Goal: Task Accomplishment & Management: Complete application form

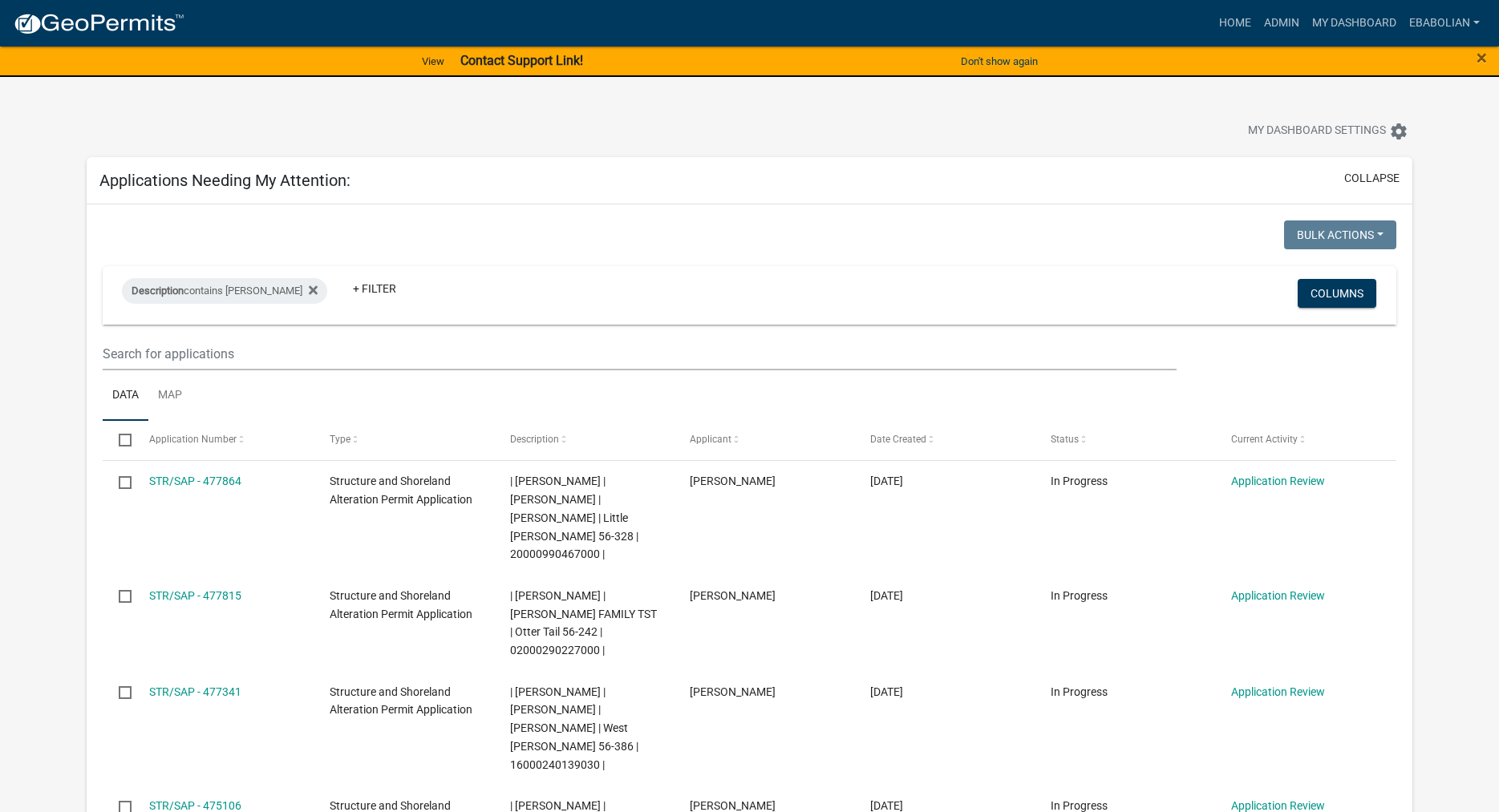
select select "3: 100"
click at [1481, 58] on span "×" at bounding box center [1482, 58] width 10 height 22
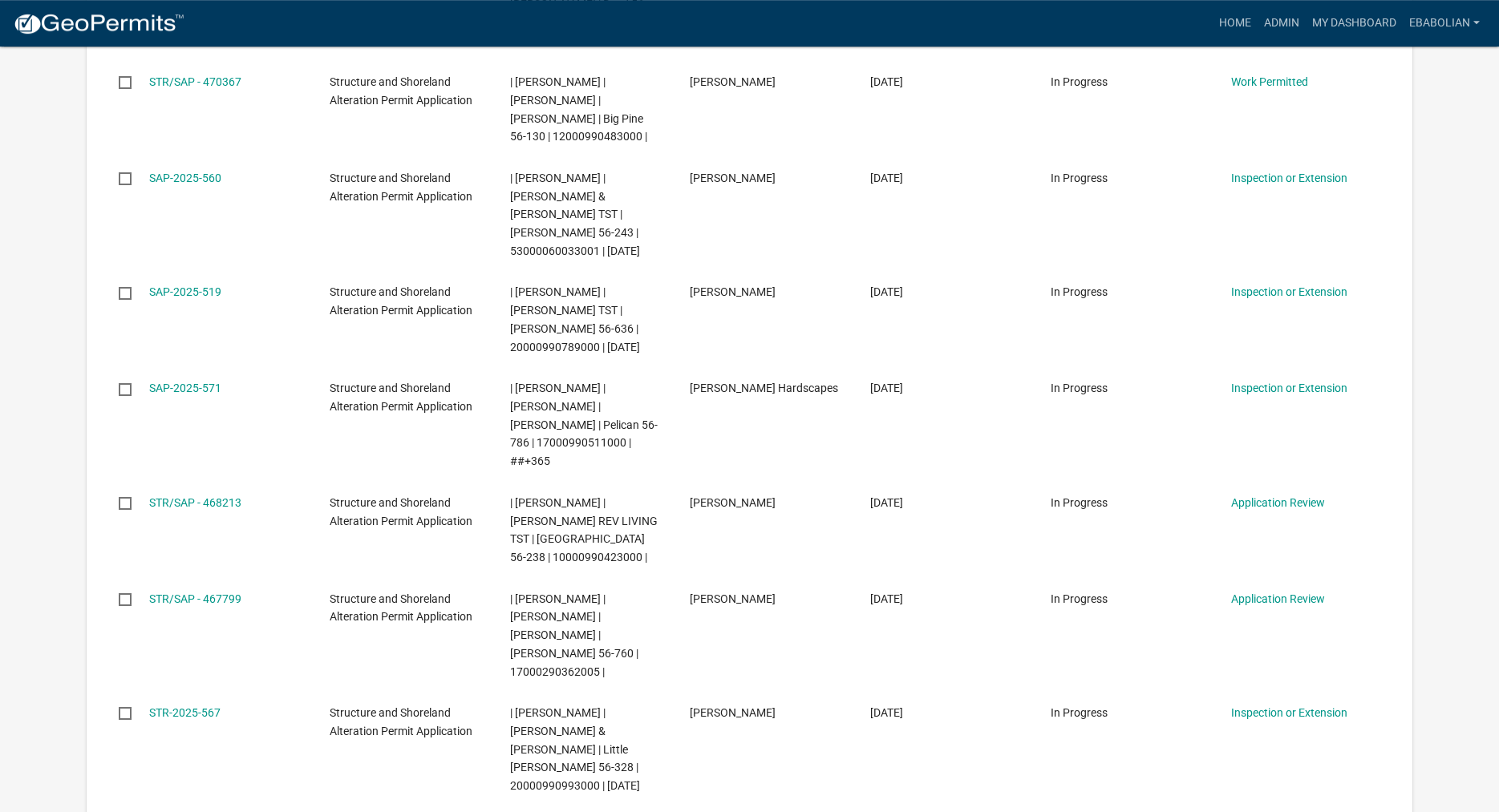
scroll to position [1717, 0]
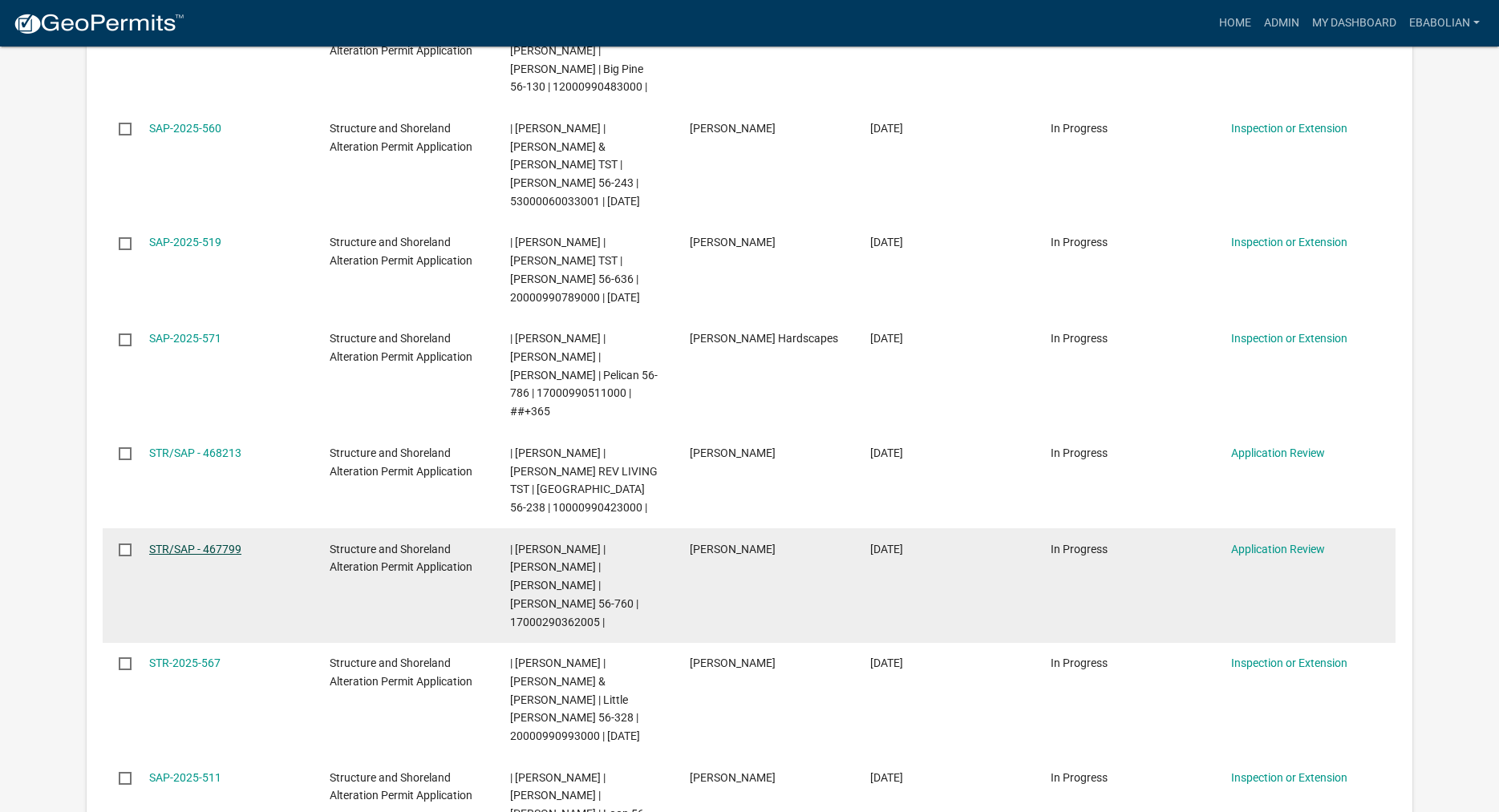
click at [216, 543] on link "STR/SAP - 467799" at bounding box center [195, 549] width 92 height 13
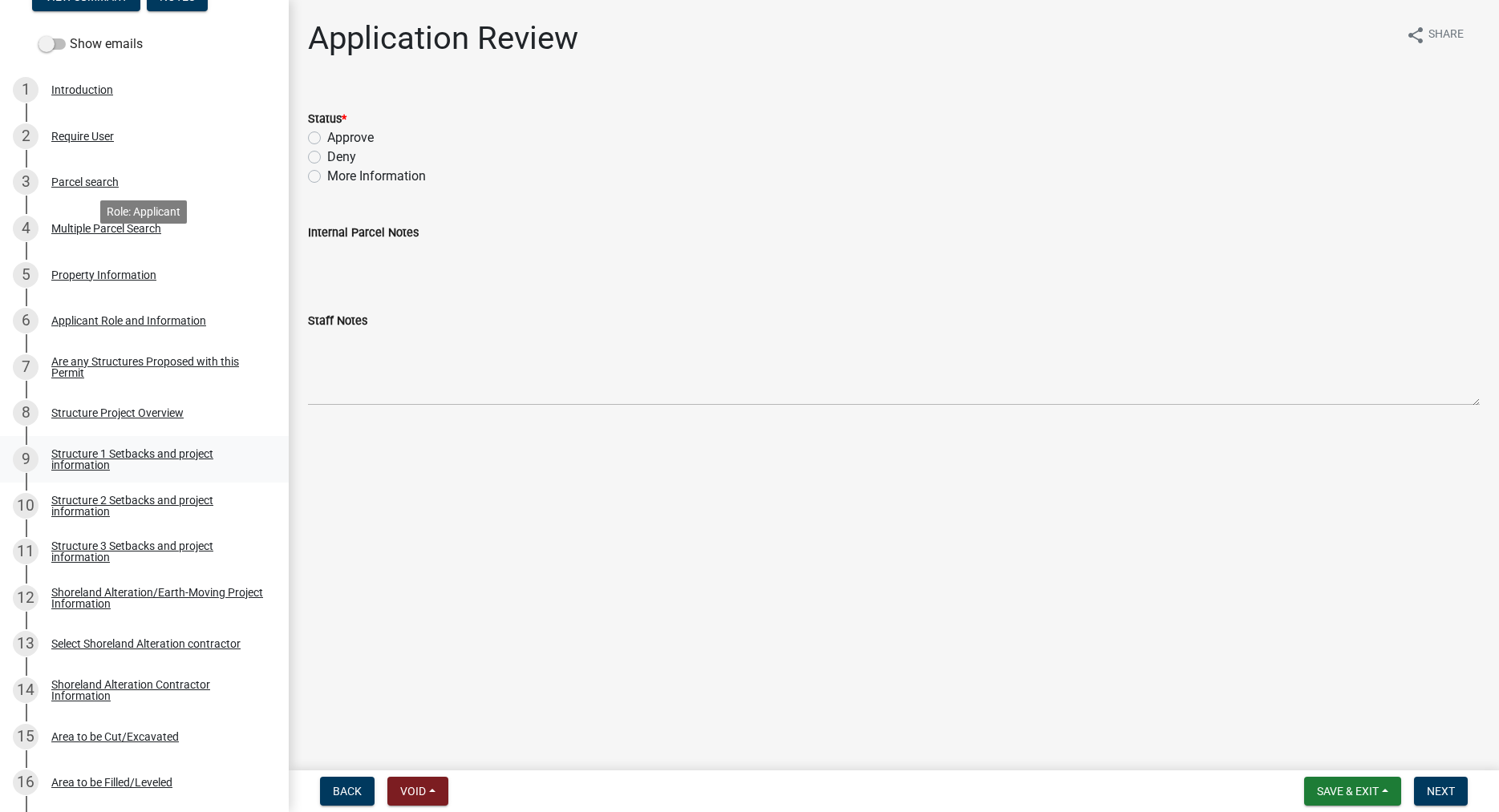
scroll to position [409, 0]
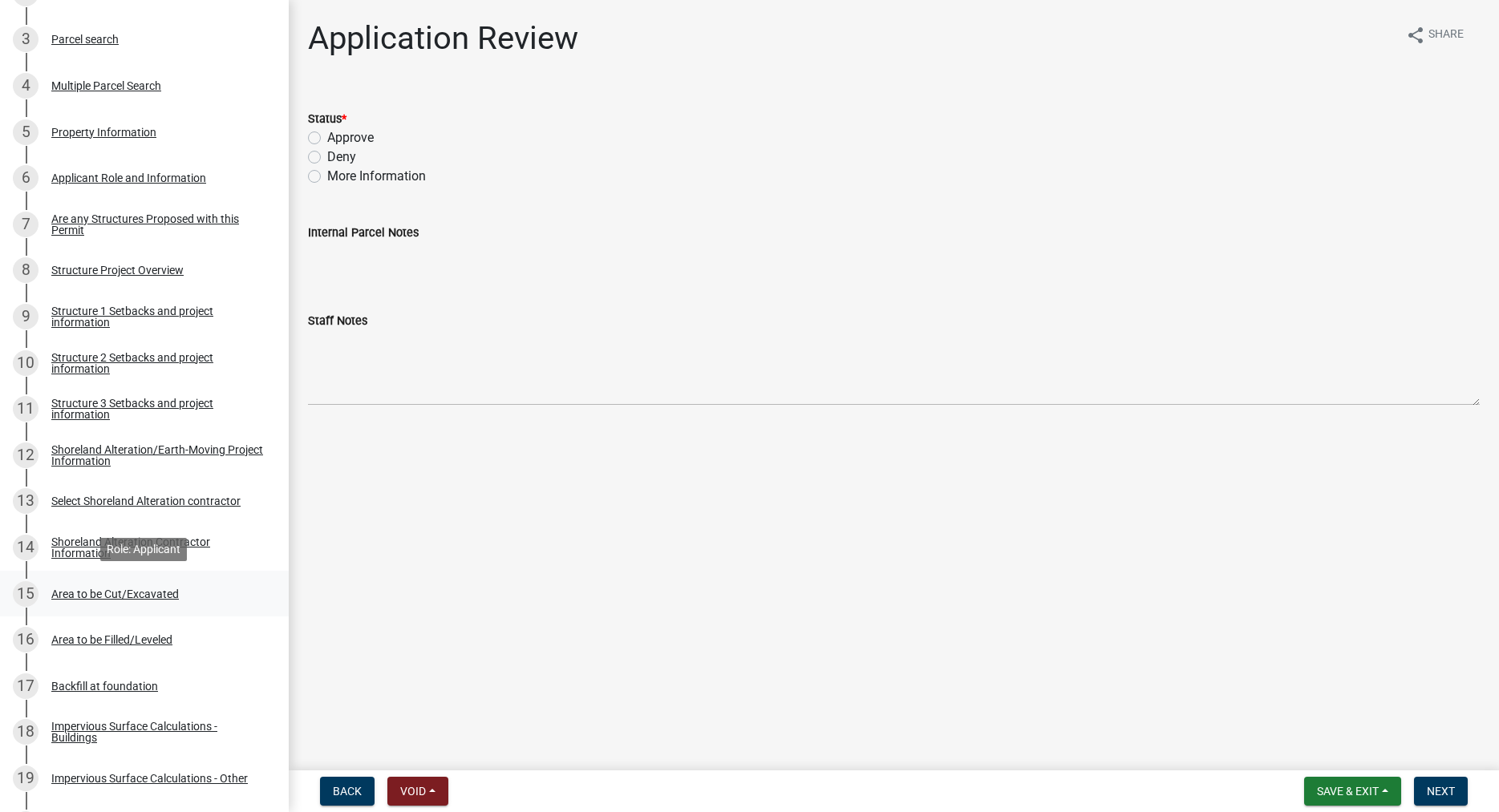
click at [141, 595] on div "Area to be Cut/Excavated" at bounding box center [116, 594] width 128 height 11
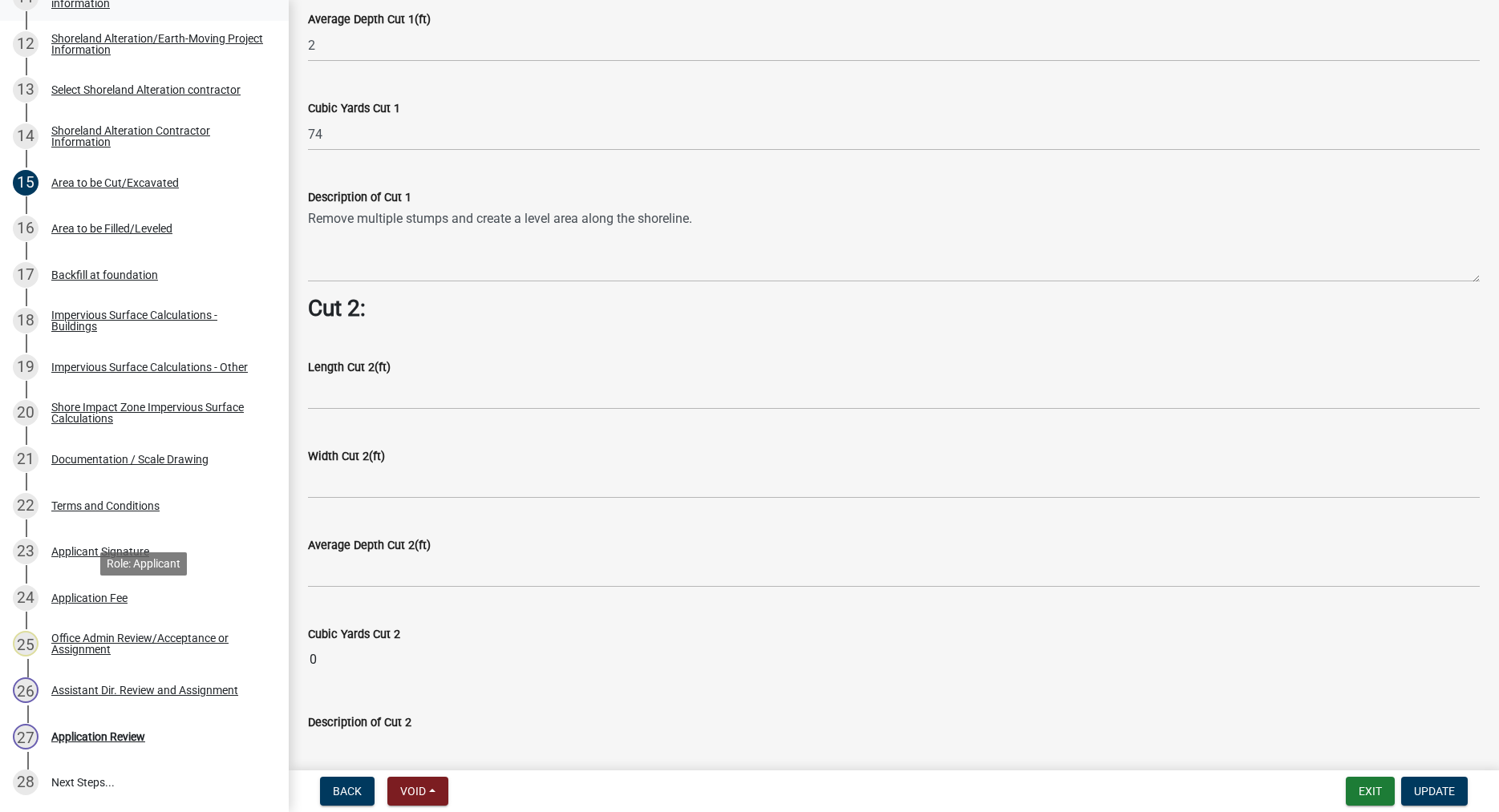
scroll to position [717, 0]
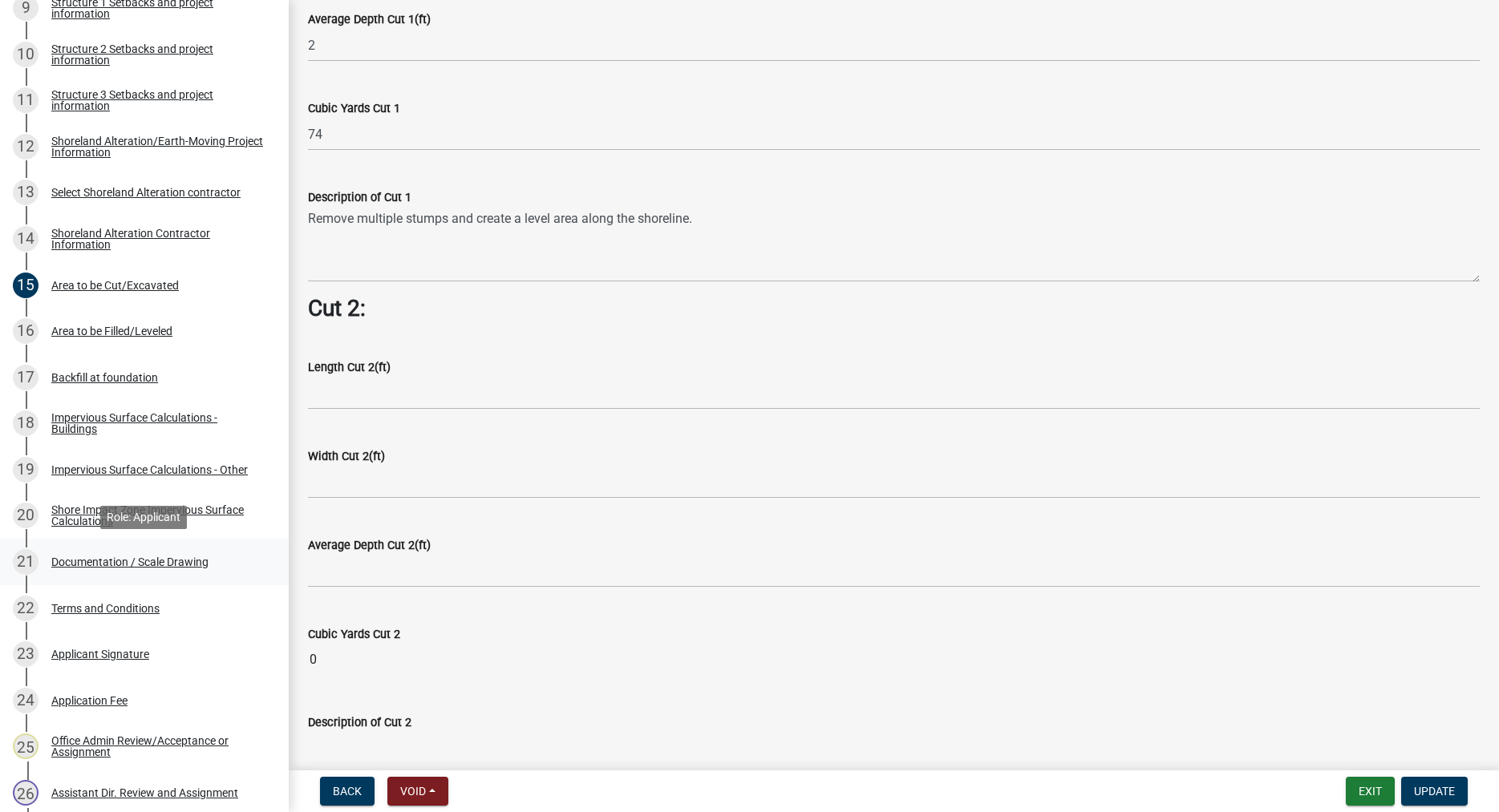
click at [178, 565] on div "Documentation / Scale Drawing" at bounding box center [130, 562] width 157 height 11
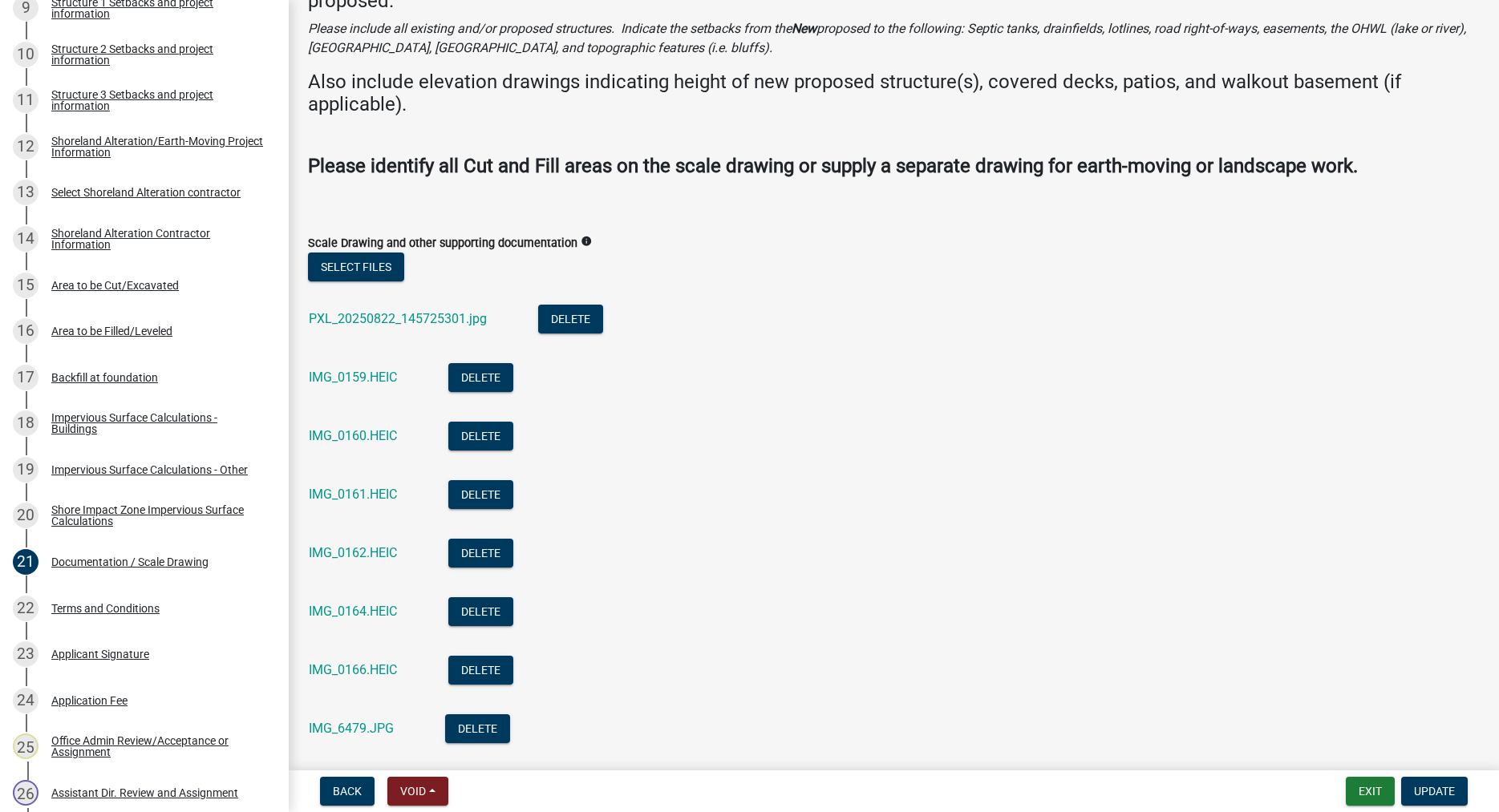
scroll to position [274, 0]
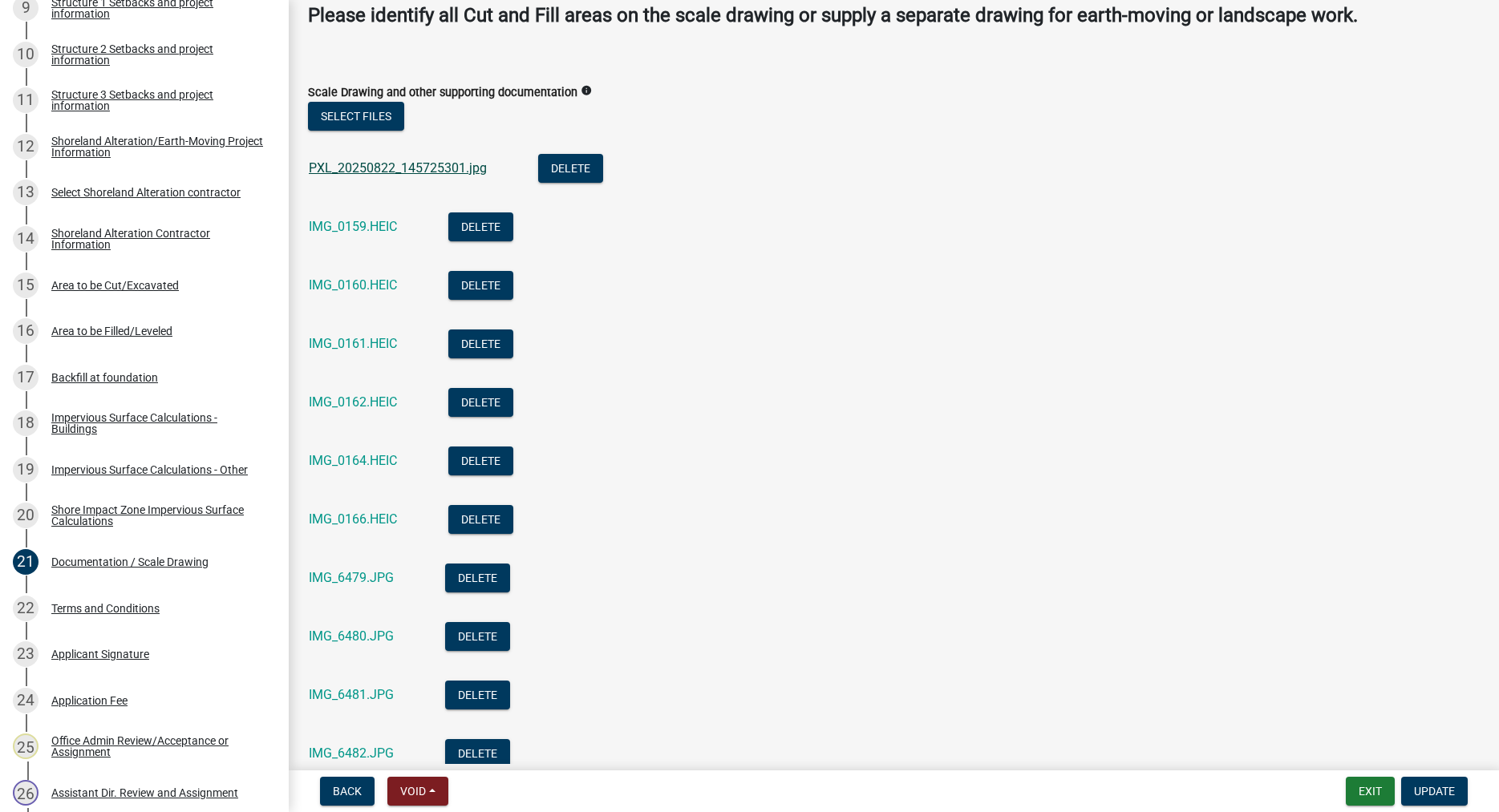
click at [461, 164] on link "PXL_20250822_145725301.jpg" at bounding box center [398, 168] width 178 height 16
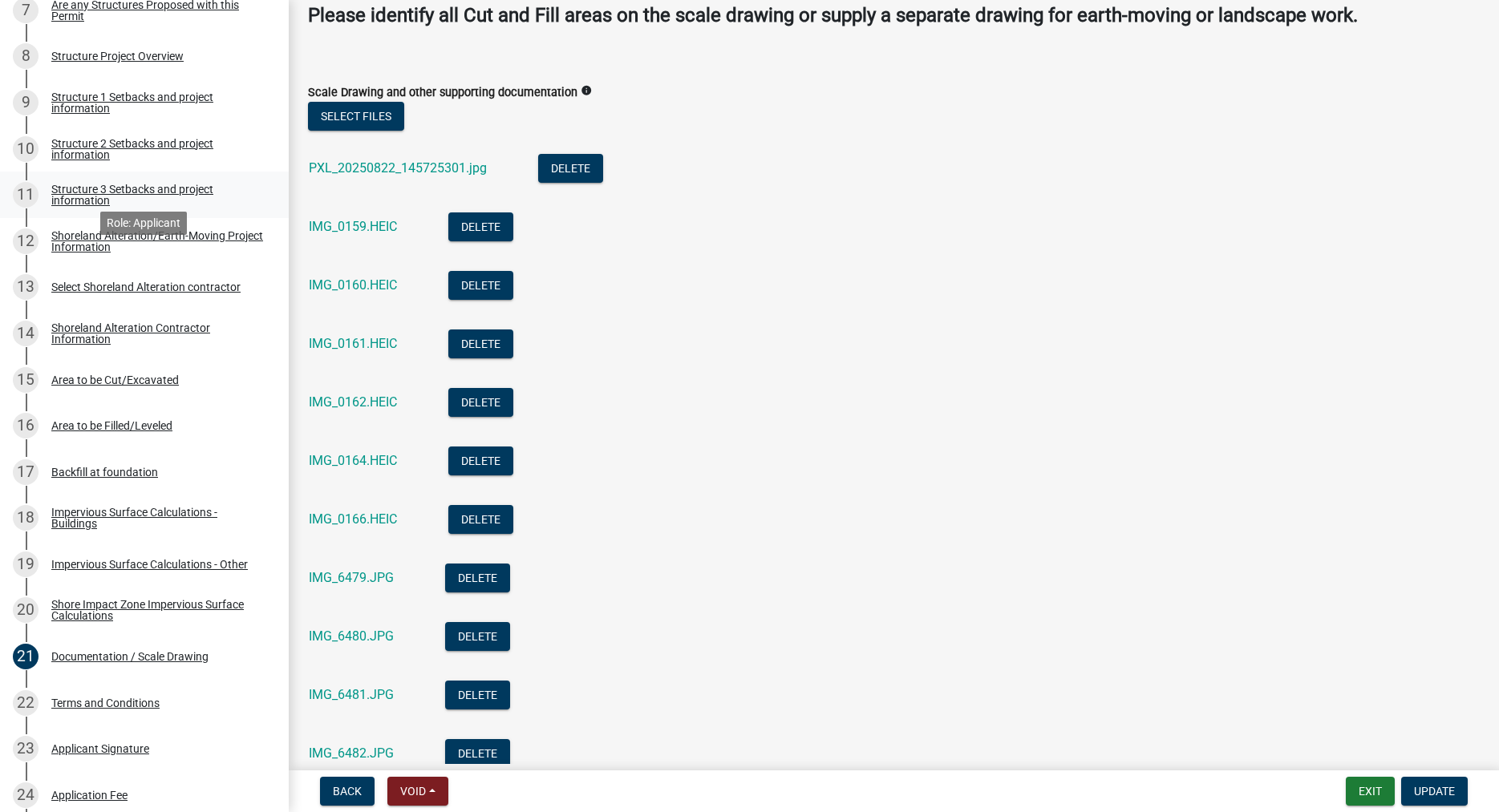
scroll to position [636, 0]
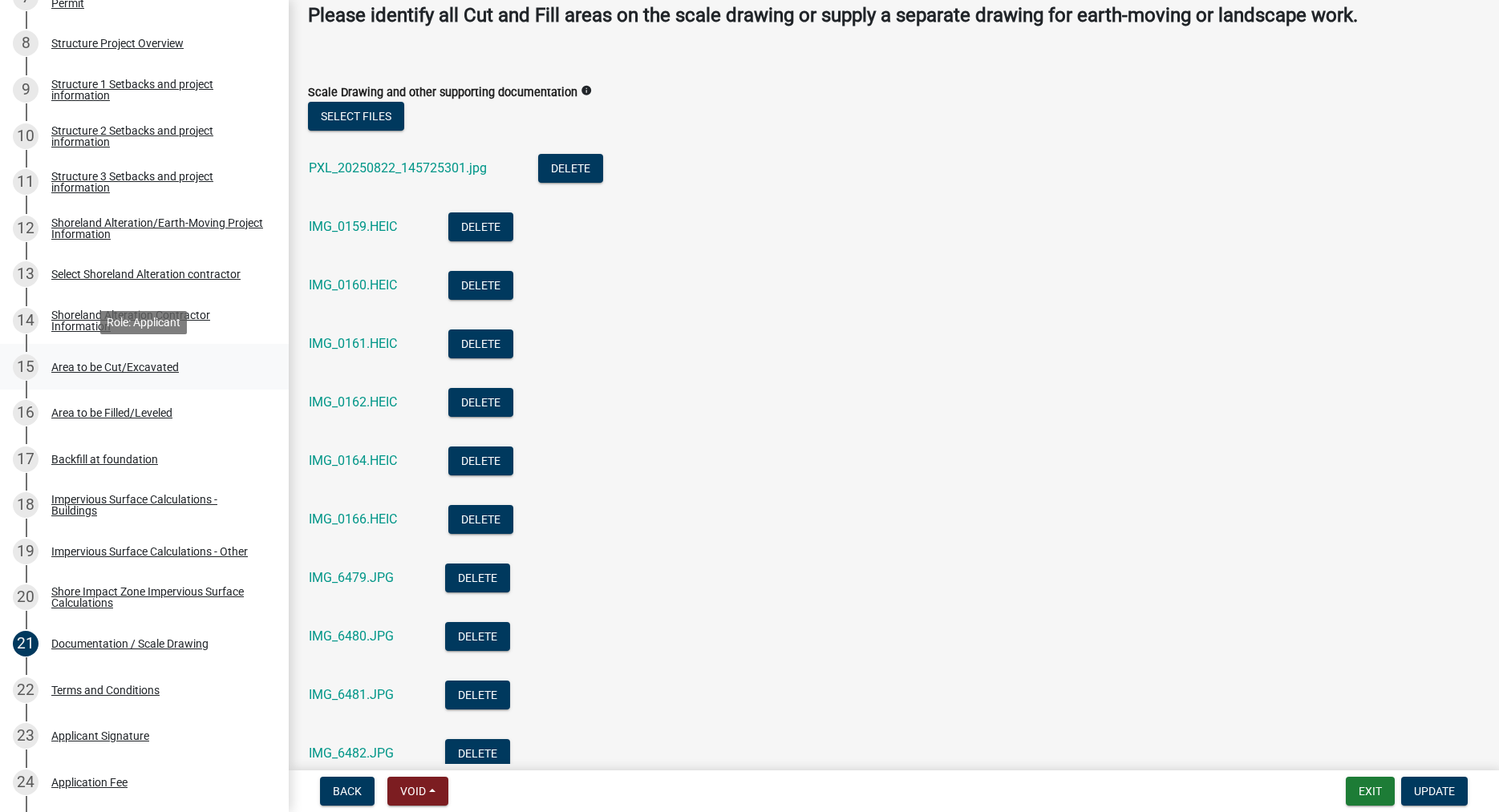
click at [135, 366] on div "Area to be Cut/Excavated" at bounding box center [116, 366] width 128 height 11
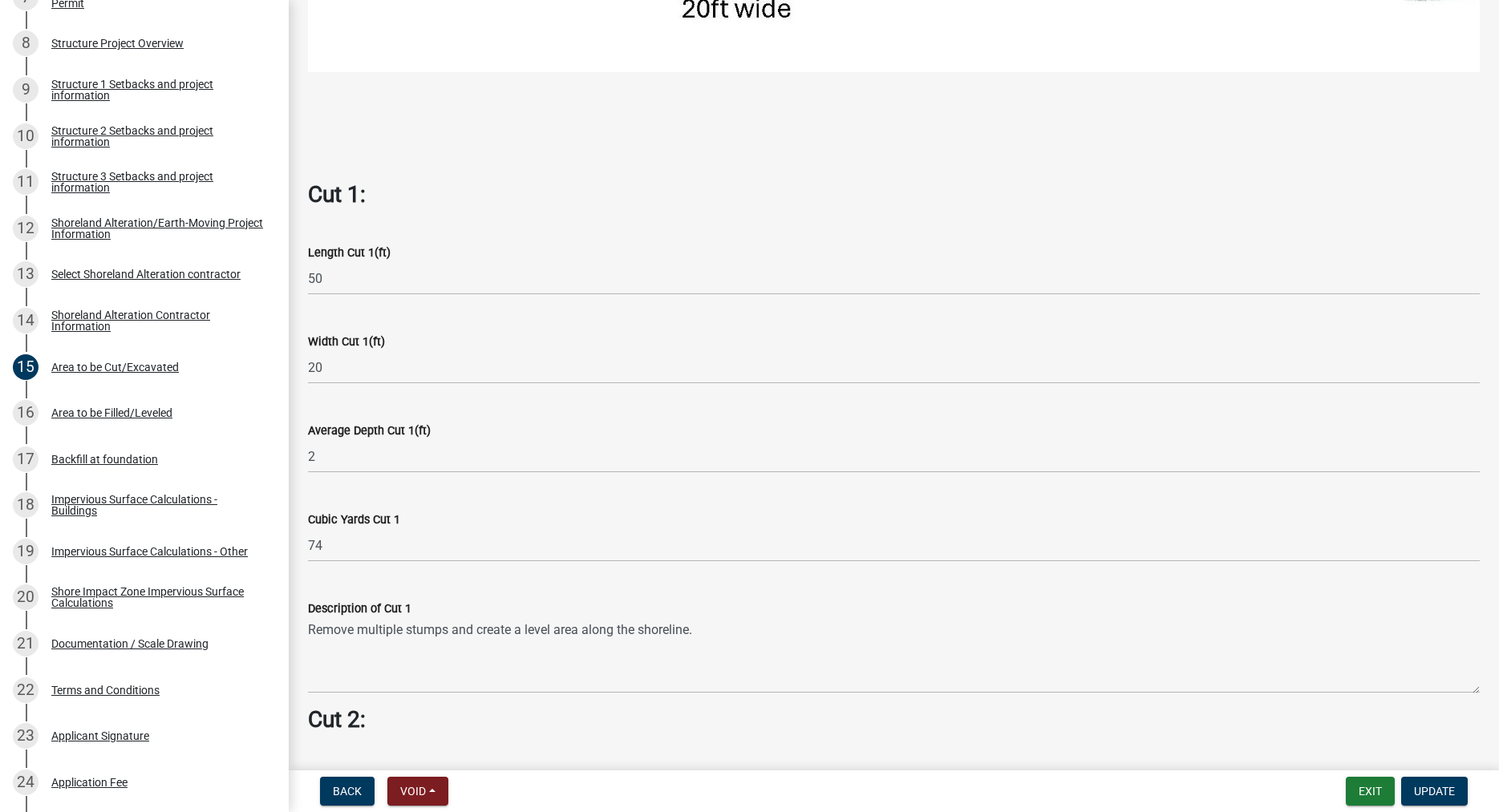
scroll to position [914, 0]
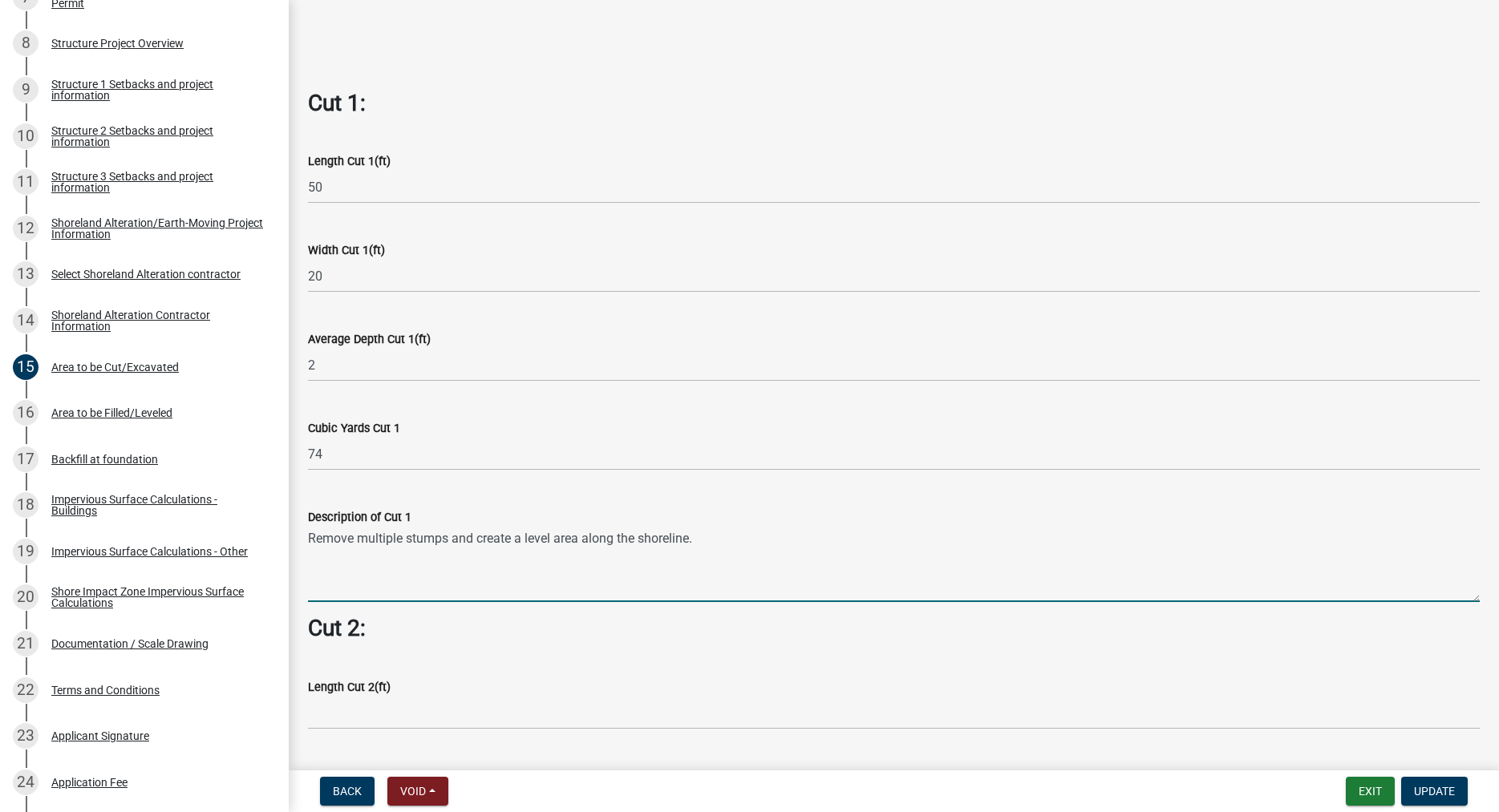
drag, startPoint x: 695, startPoint y: 539, endPoint x: 310, endPoint y: 539, distance: 385.0
click at [310, 539] on textarea "Remove multiple stumps and create a level area along the shoreline." at bounding box center [894, 564] width 1172 height 75
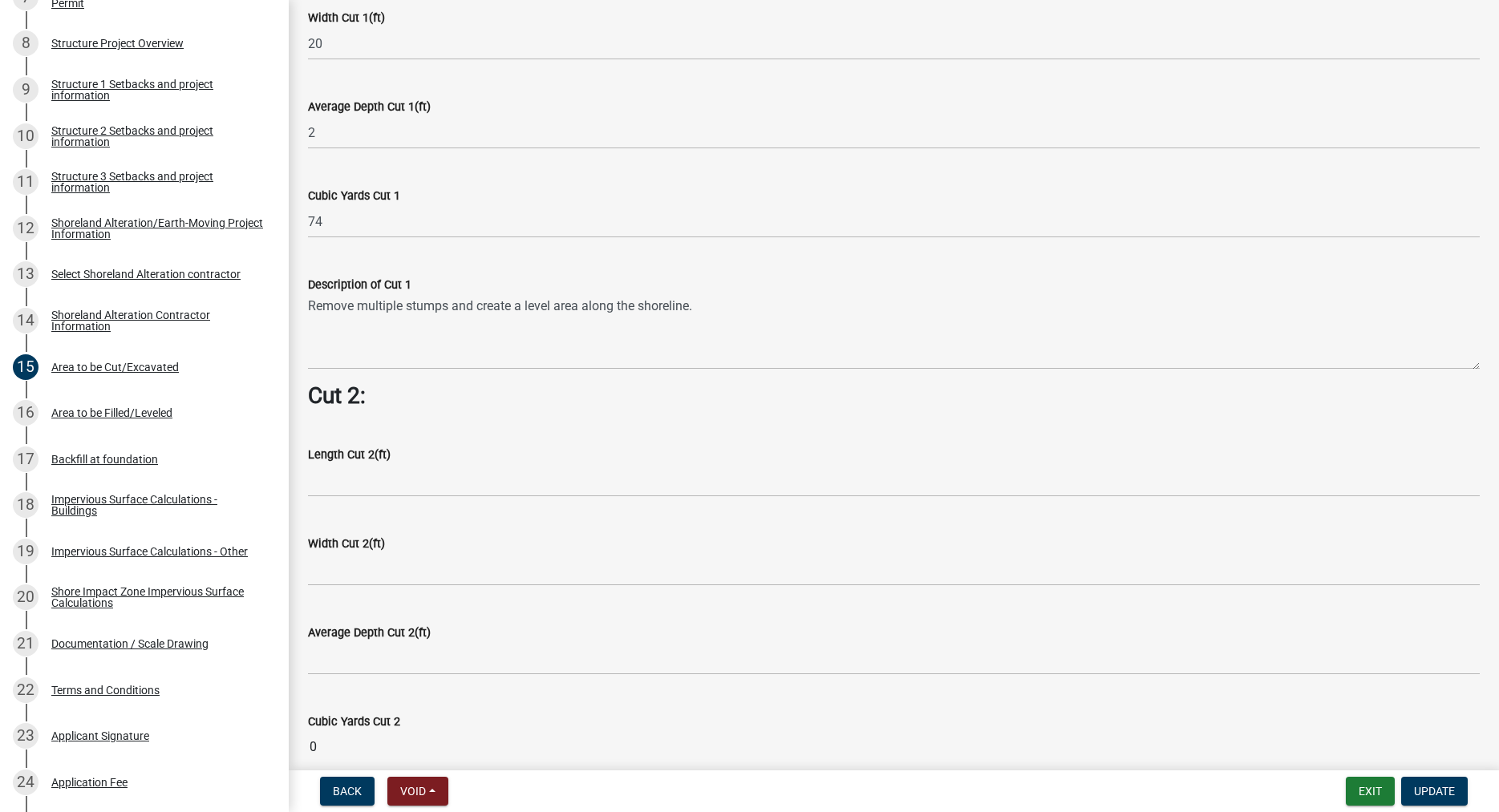
scroll to position [1142, 0]
click at [153, 415] on div "Area to be Filled/Leveled" at bounding box center [112, 413] width 121 height 11
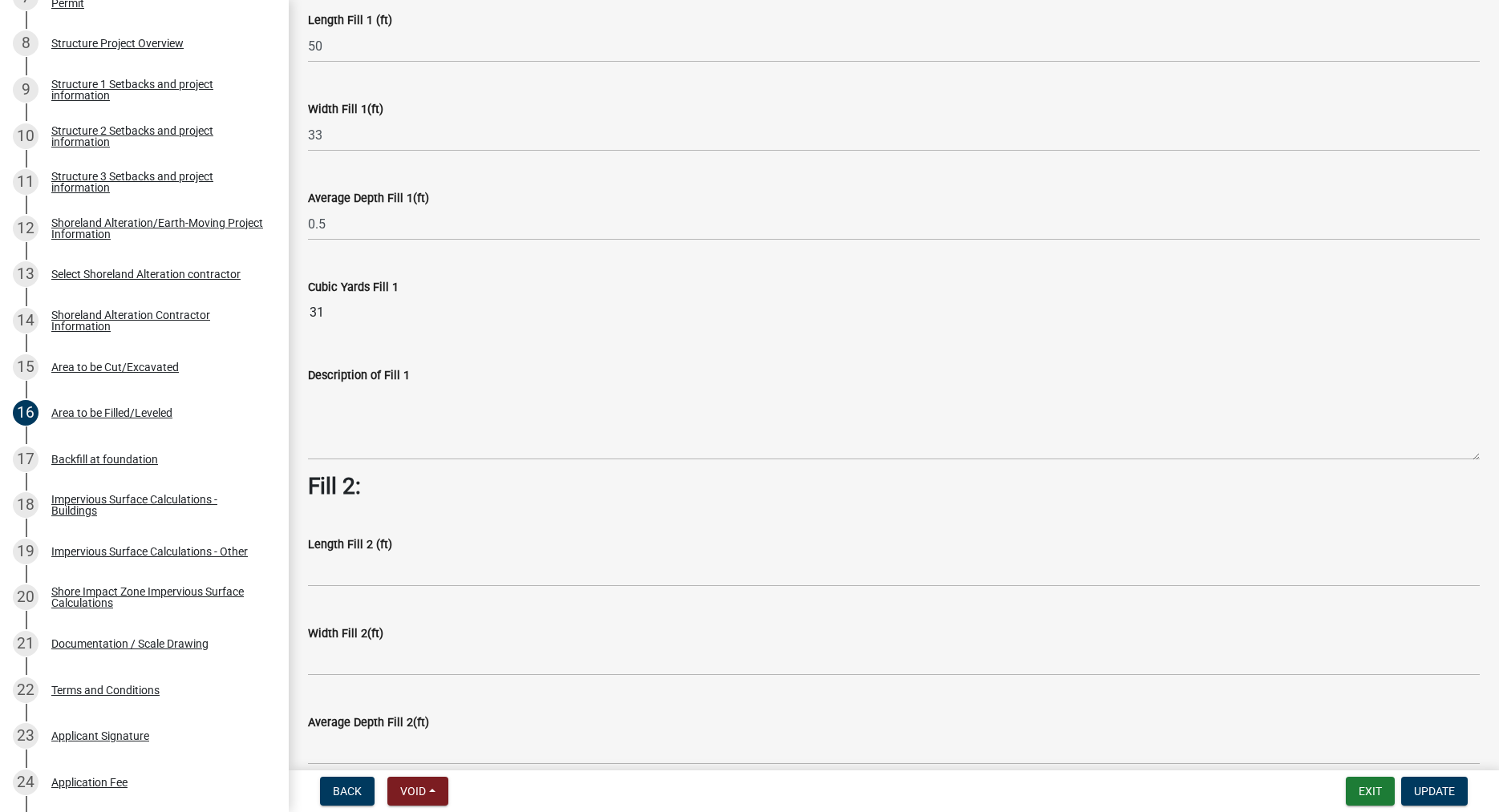
scroll to position [0, 0]
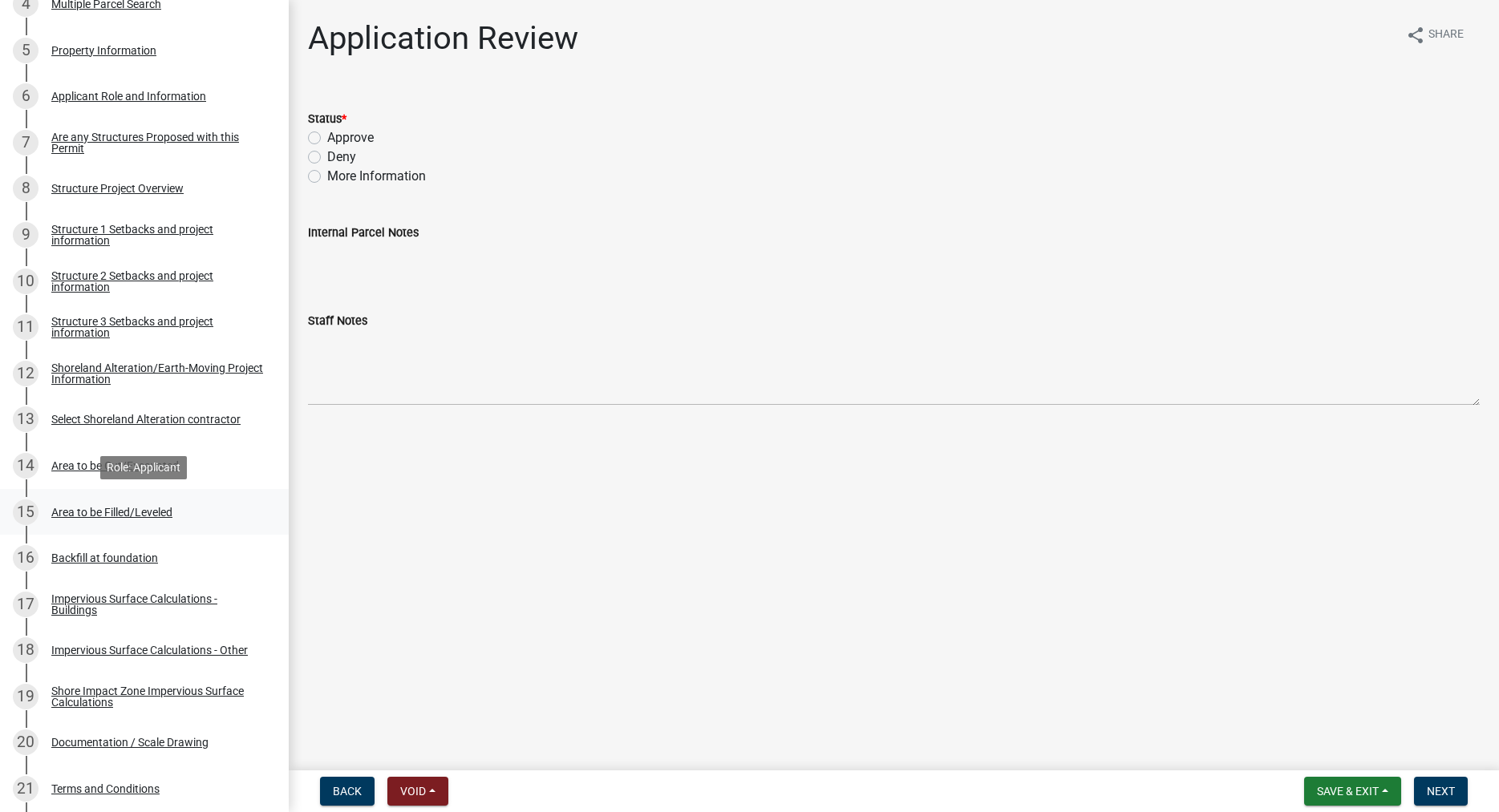
scroll to position [654, 0]
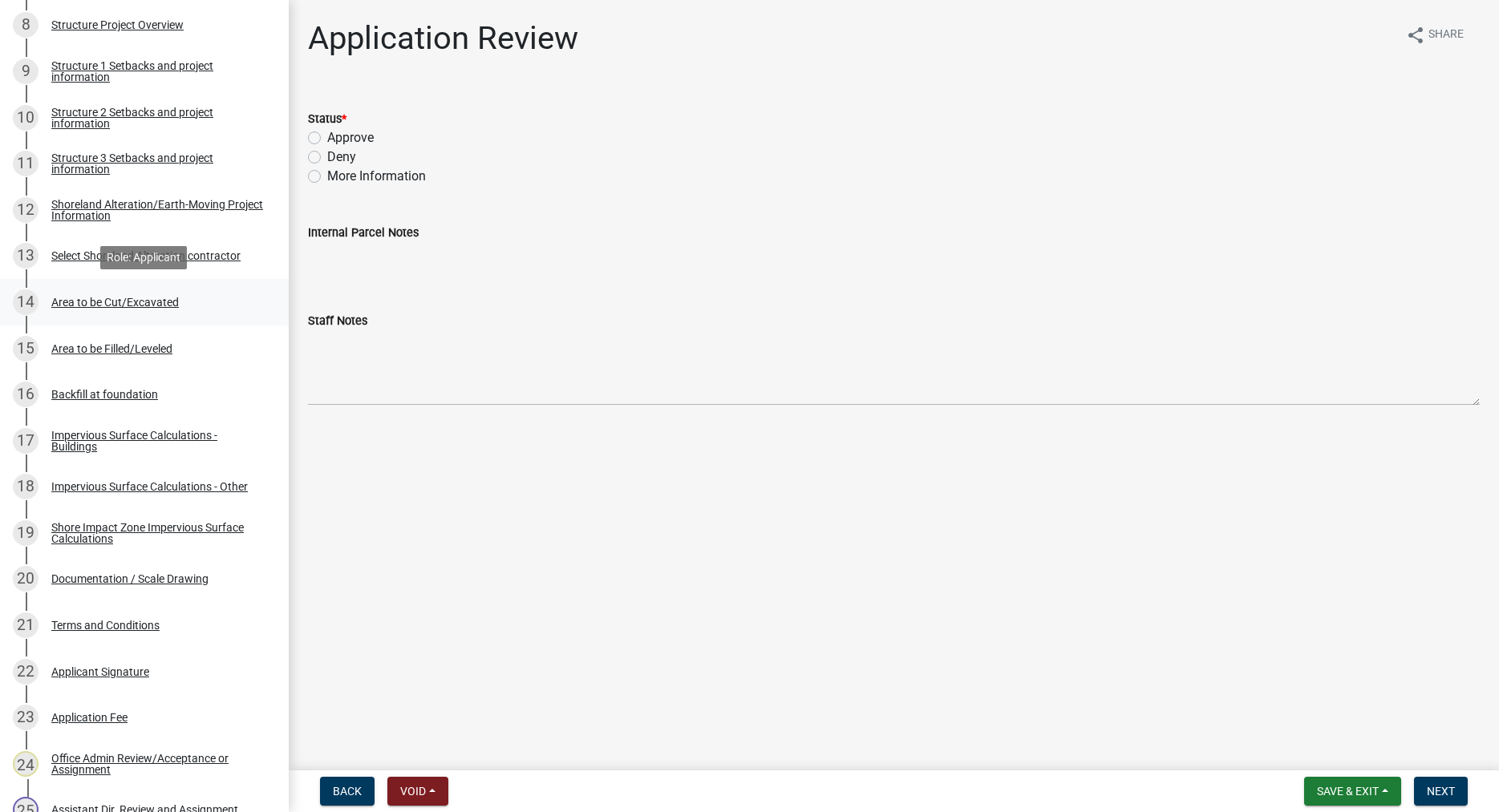
click at [129, 303] on div "Area to be Cut/Excavated" at bounding box center [116, 302] width 128 height 11
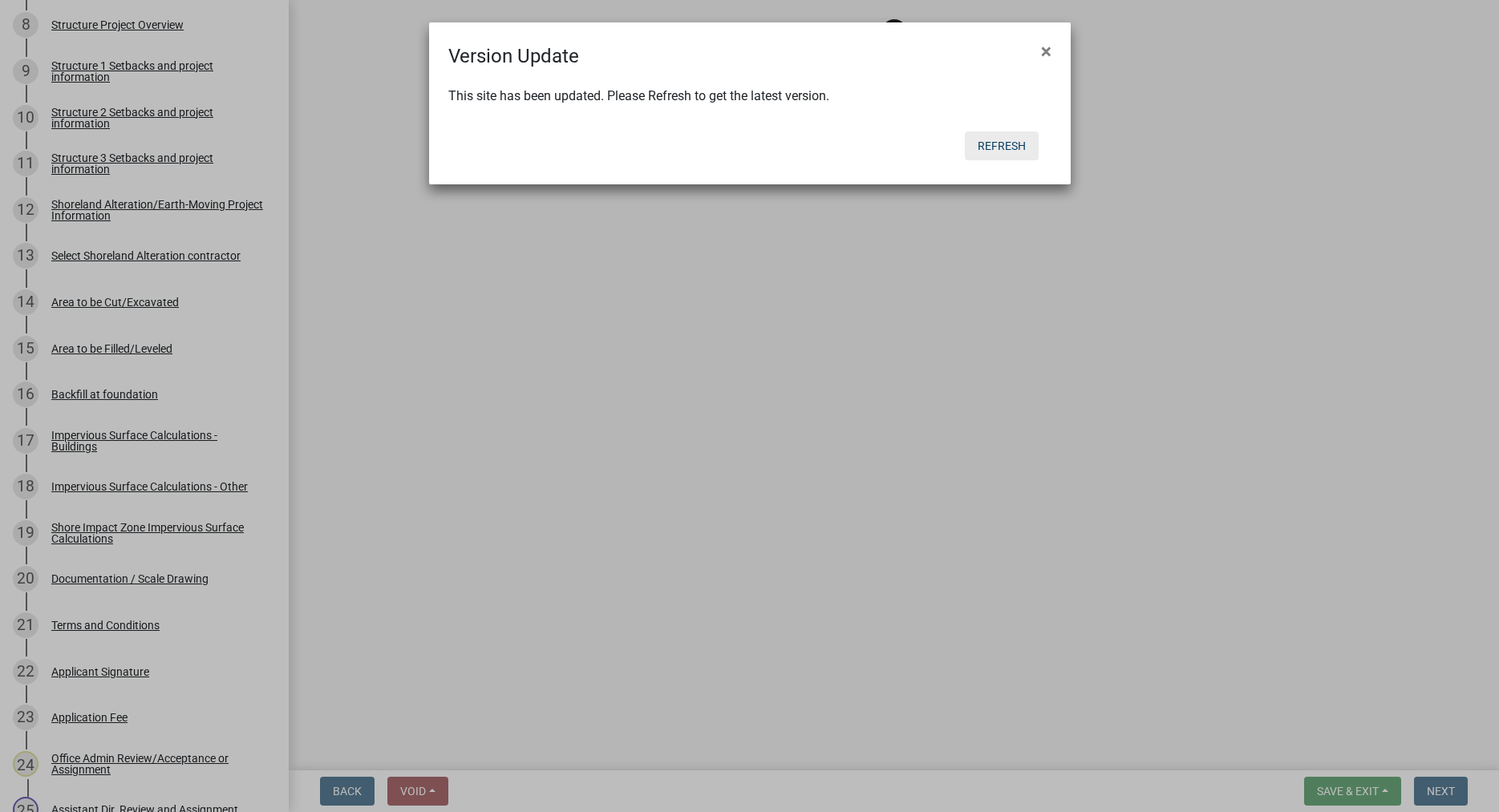
drag, startPoint x: 1002, startPoint y: 150, endPoint x: 1021, endPoint y: 203, distance: 56.3
click at [1003, 149] on button "Refresh" at bounding box center [1002, 146] width 74 height 28
